Goal: Information Seeking & Learning: Learn about a topic

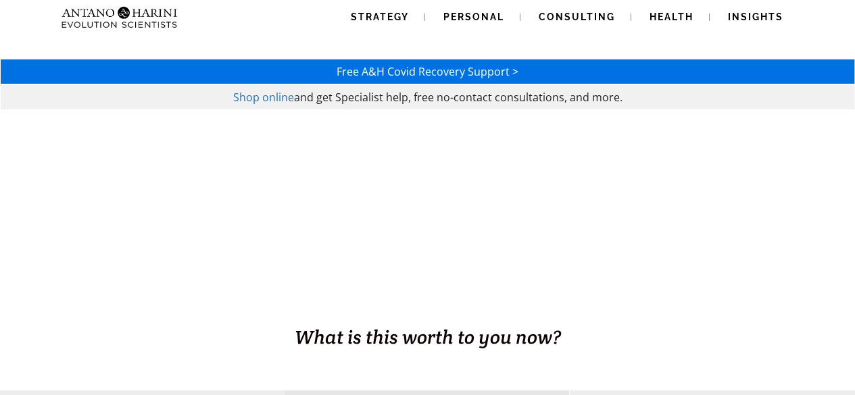
click at [448, 221] on div at bounding box center [427, 230] width 855 height 241
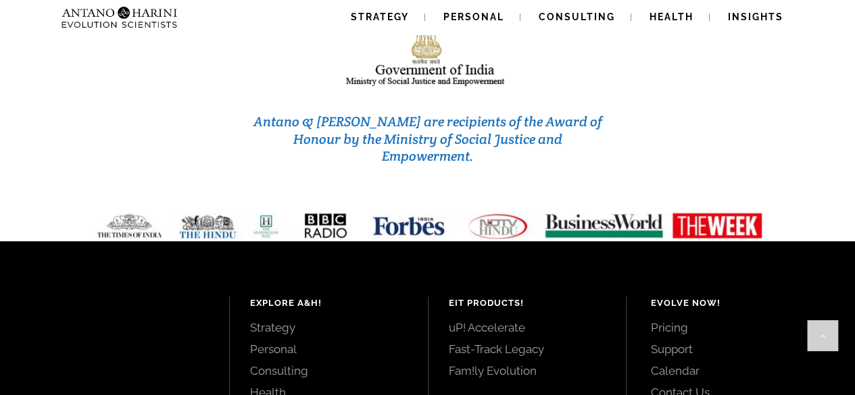
scroll to position [5897, 0]
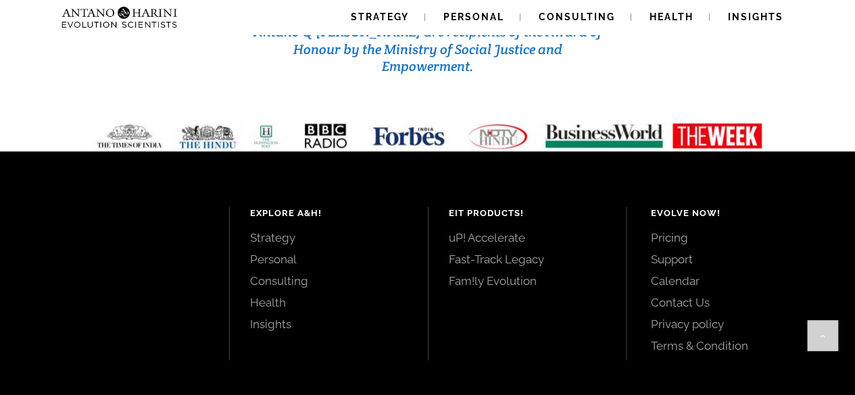
click at [671, 230] on link "Pricing" at bounding box center [737, 237] width 174 height 15
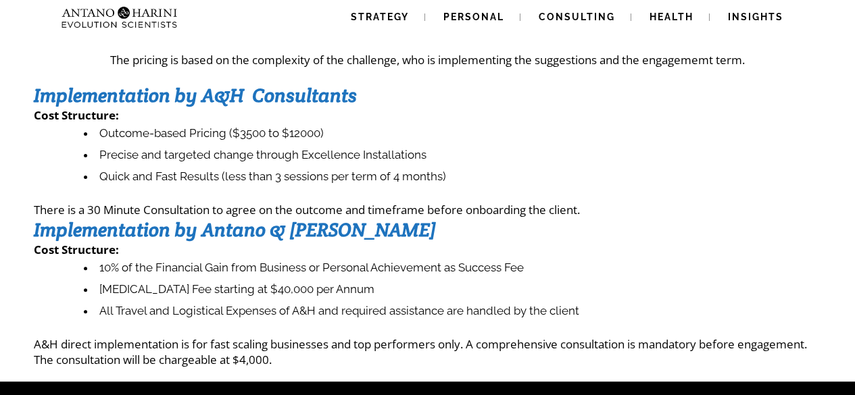
scroll to position [61, 0]
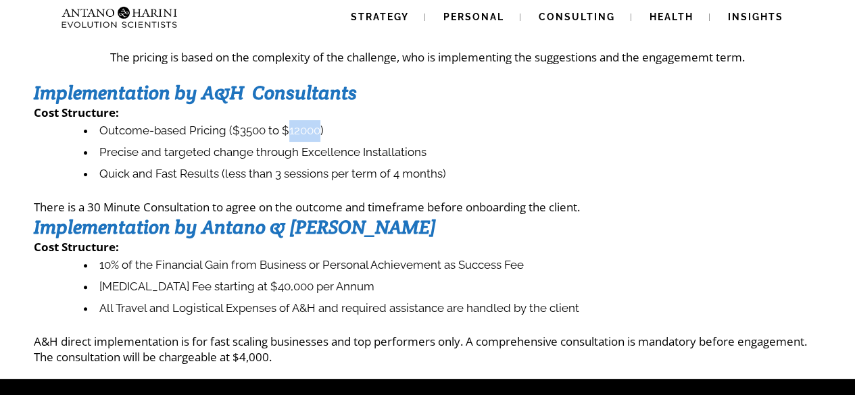
drag, startPoint x: 322, startPoint y: 135, endPoint x: 291, endPoint y: 137, distance: 31.1
click at [291, 137] on li "Outcome-based Pricing ($3500 to $12000)" at bounding box center [452, 131] width 737 height 22
copy li "12000"
click at [490, 112] on p "Cost Structure :" at bounding box center [427, 113] width 787 height 16
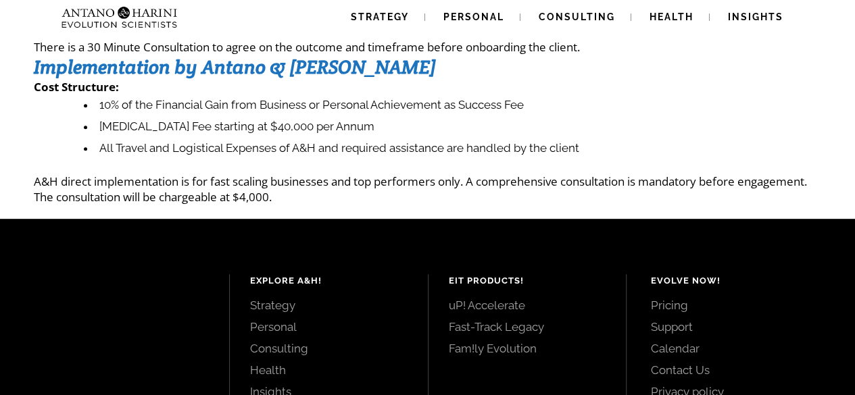
scroll to position [224, 0]
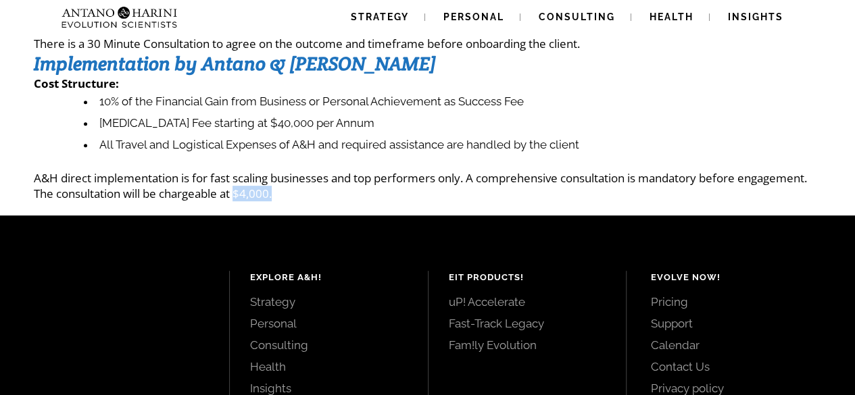
drag, startPoint x: 281, startPoint y: 193, endPoint x: 238, endPoint y: 191, distance: 43.3
click at [238, 191] on p "A&H direct implementation is for fast scaling businesses and top performers onl…" at bounding box center [427, 185] width 787 height 31
copy p "$4,000."
click at [335, 188] on p "A&H direct implementation is for fast scaling businesses and top performers onl…" at bounding box center [427, 185] width 787 height 31
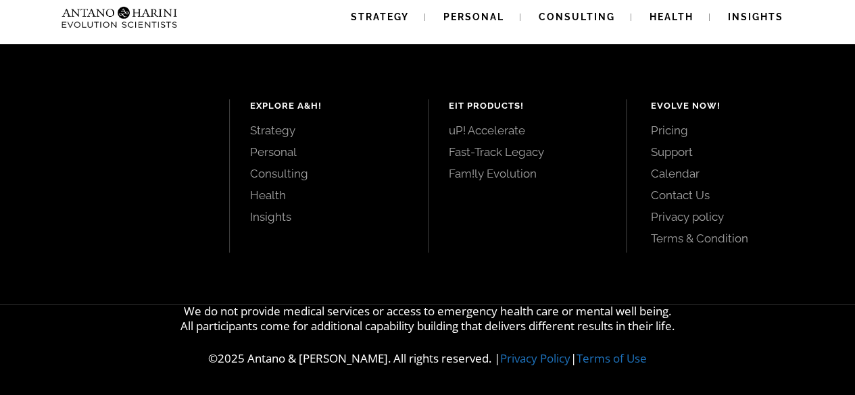
scroll to position [0, 0]
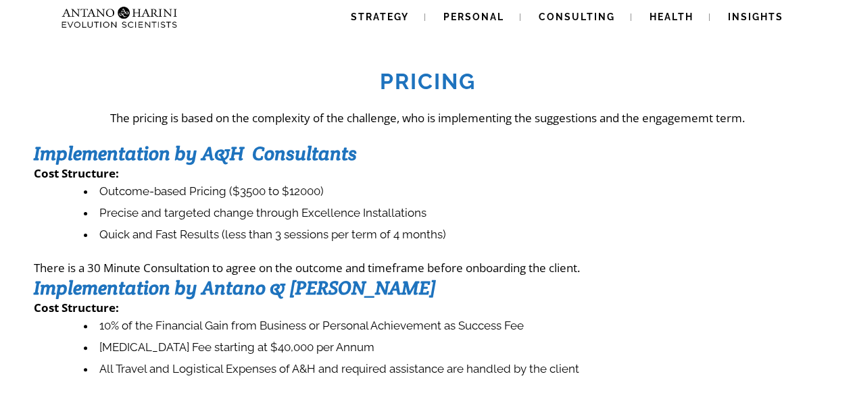
click at [90, 18] on img at bounding box center [92, 17] width 73 height 34
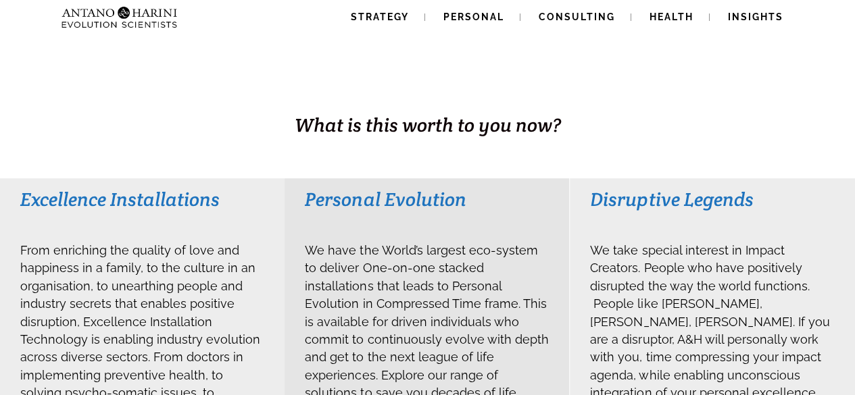
scroll to position [220, 0]
